Goal: Information Seeking & Learning: Learn about a topic

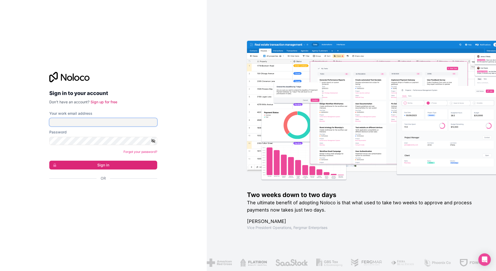
click at [123, 121] on input "Your work email address" at bounding box center [103, 122] width 108 height 8
type input "**********"
click at [49, 161] on button "Sign in" at bounding box center [103, 165] width 108 height 9
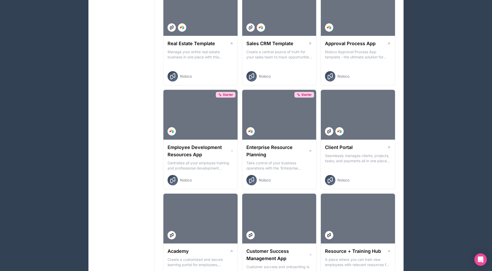
scroll to position [363, 0]
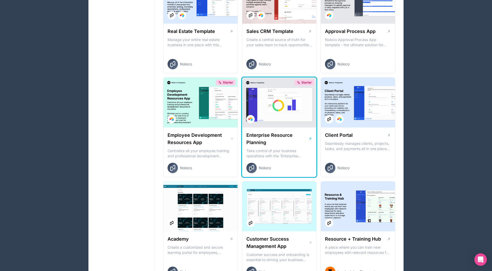
click at [288, 119] on div "Starter" at bounding box center [279, 103] width 74 height 50
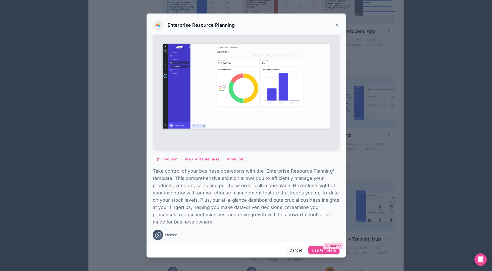
scroll to position [27, 0]
click at [297, 250] on button "Cancel" at bounding box center [295, 250] width 19 height 8
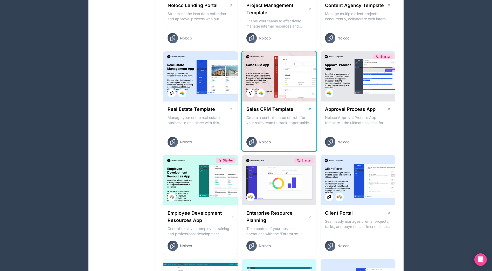
scroll to position [182, 0]
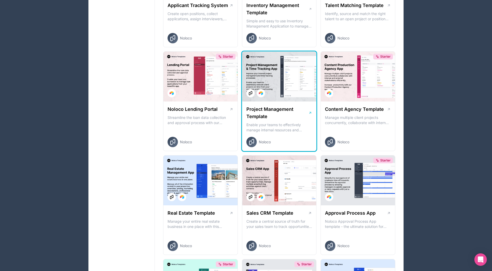
click at [282, 83] on div at bounding box center [279, 77] width 74 height 50
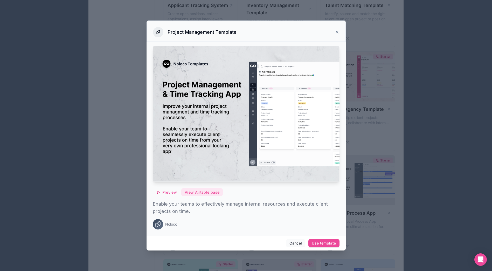
click at [207, 193] on button "View Airtable base" at bounding box center [202, 192] width 42 height 8
click at [337, 31] on icon at bounding box center [337, 32] width 4 height 4
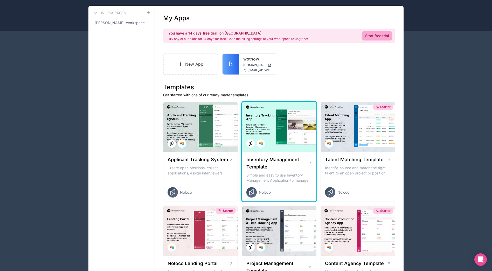
scroll to position [26, 0]
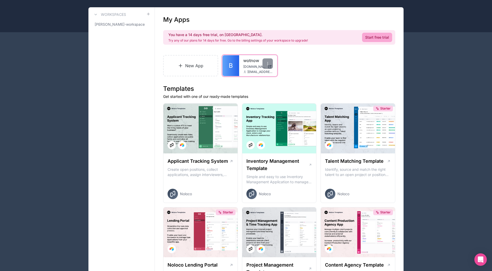
click at [258, 68] on span "[DOMAIN_NAME]" at bounding box center [254, 67] width 22 height 4
